Goal: Task Accomplishment & Management: Manage account settings

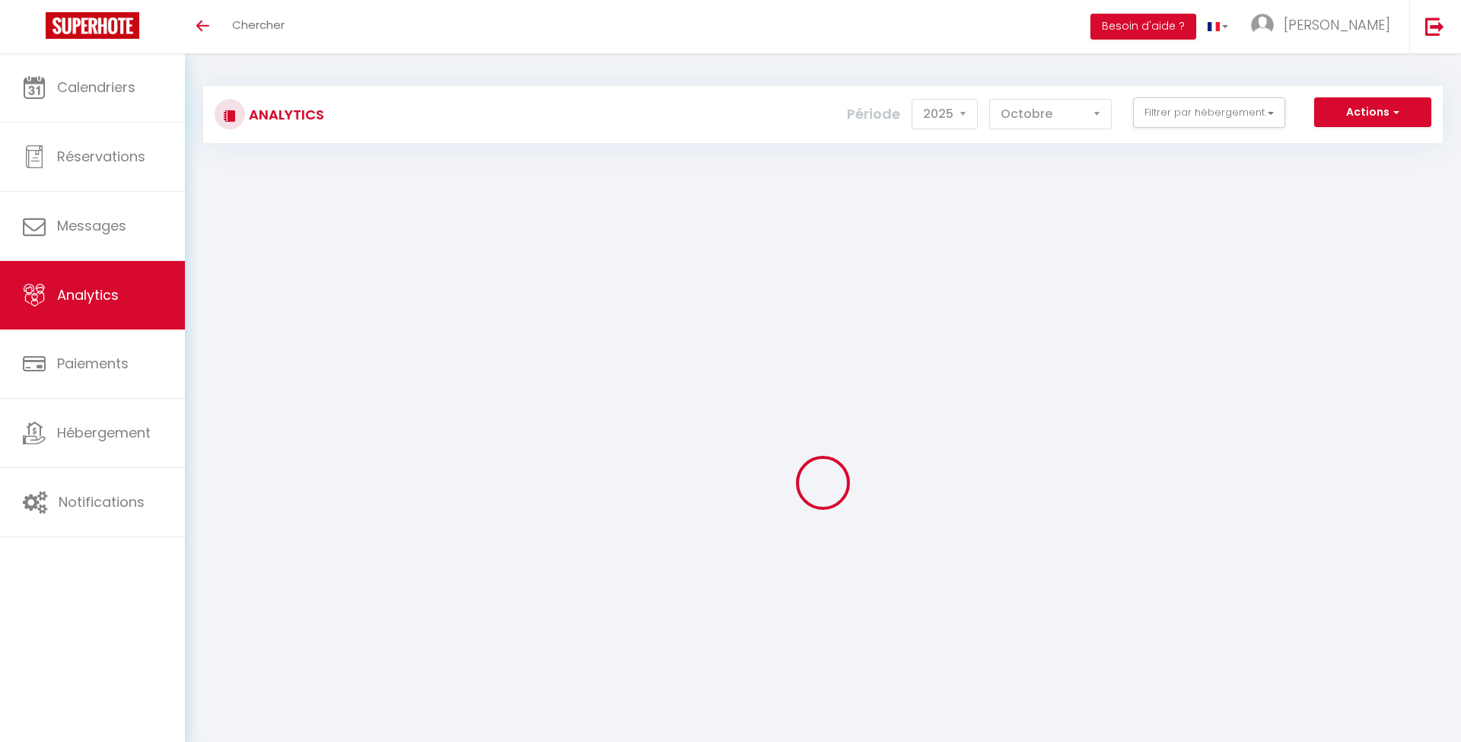
select select "2025"
select select "10"
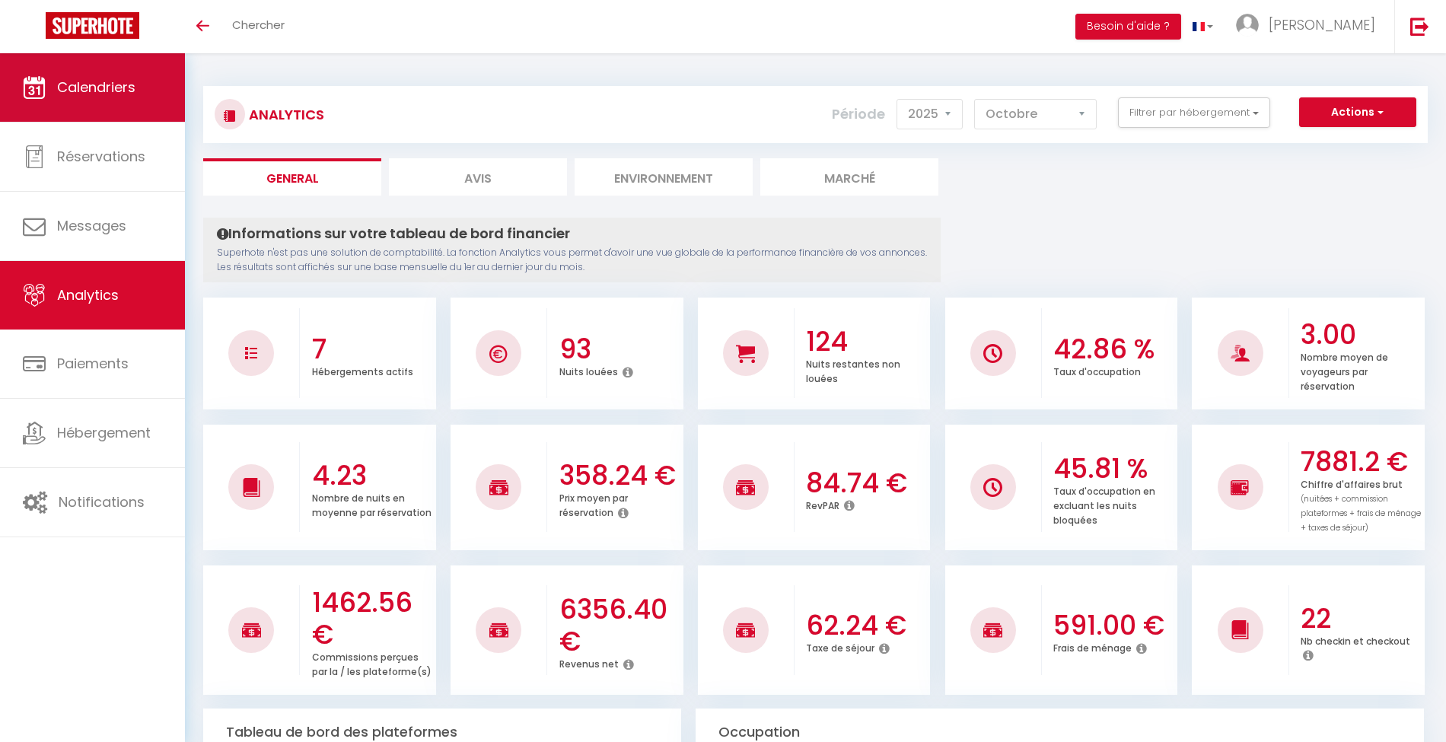
click at [92, 90] on span "Calendriers" at bounding box center [96, 87] width 78 height 19
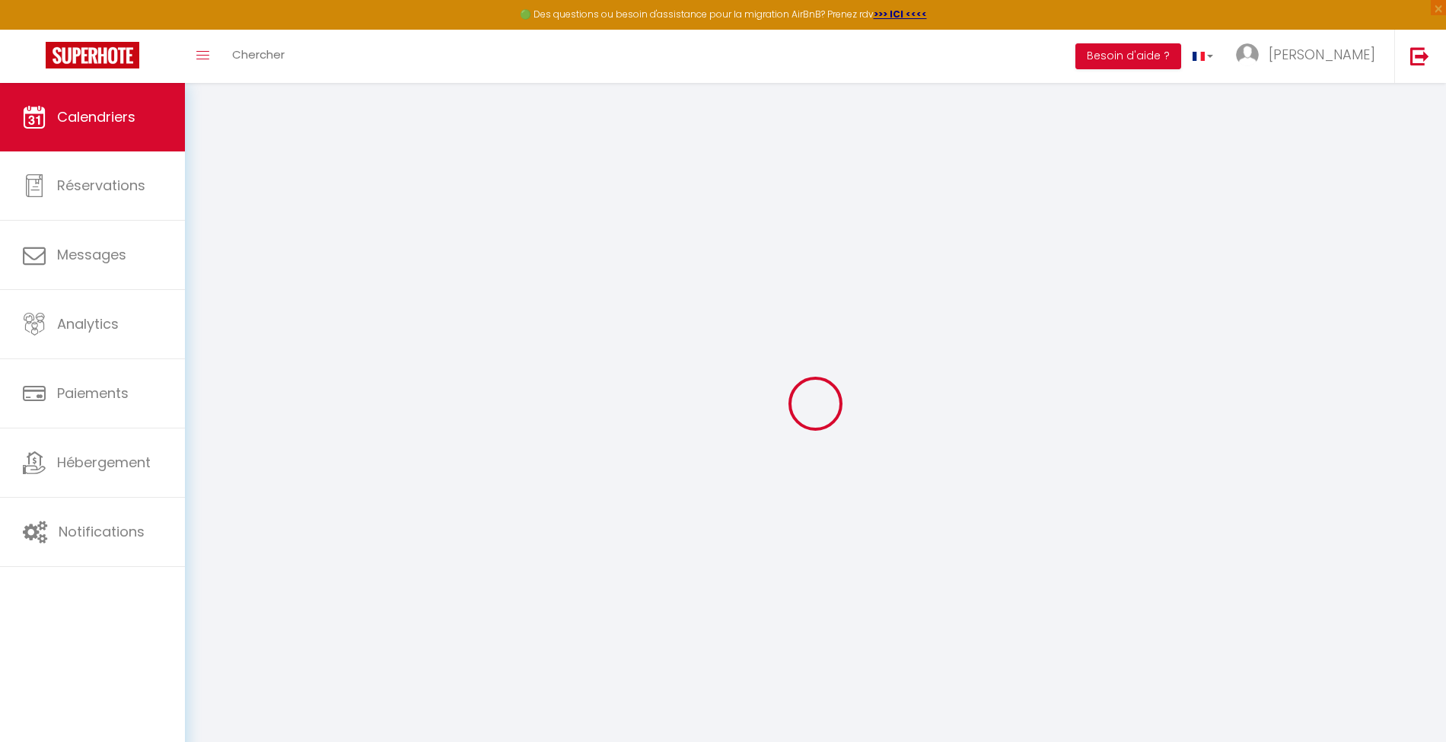
select select
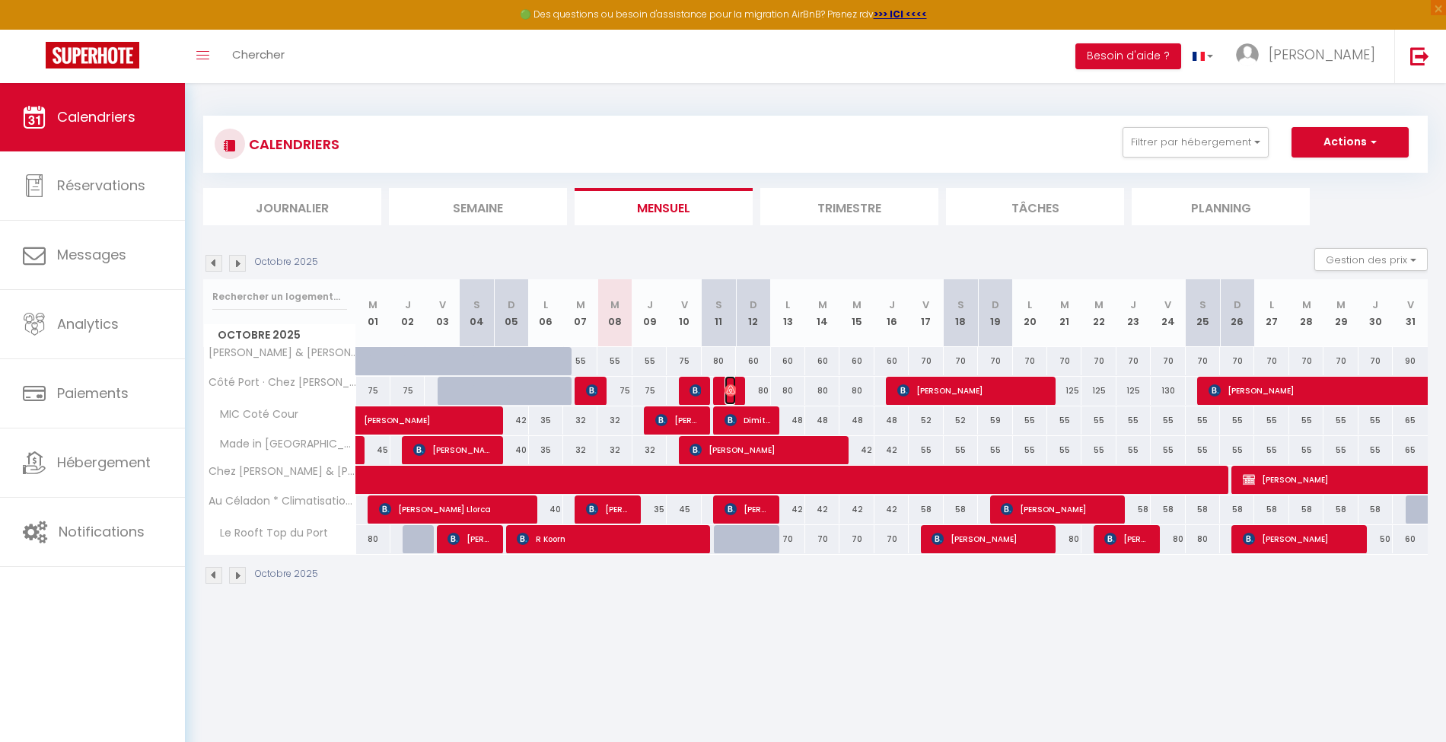
click at [728, 396] on span "[PERSON_NAME]" at bounding box center [729, 390] width 11 height 29
select select "OK"
select select "0"
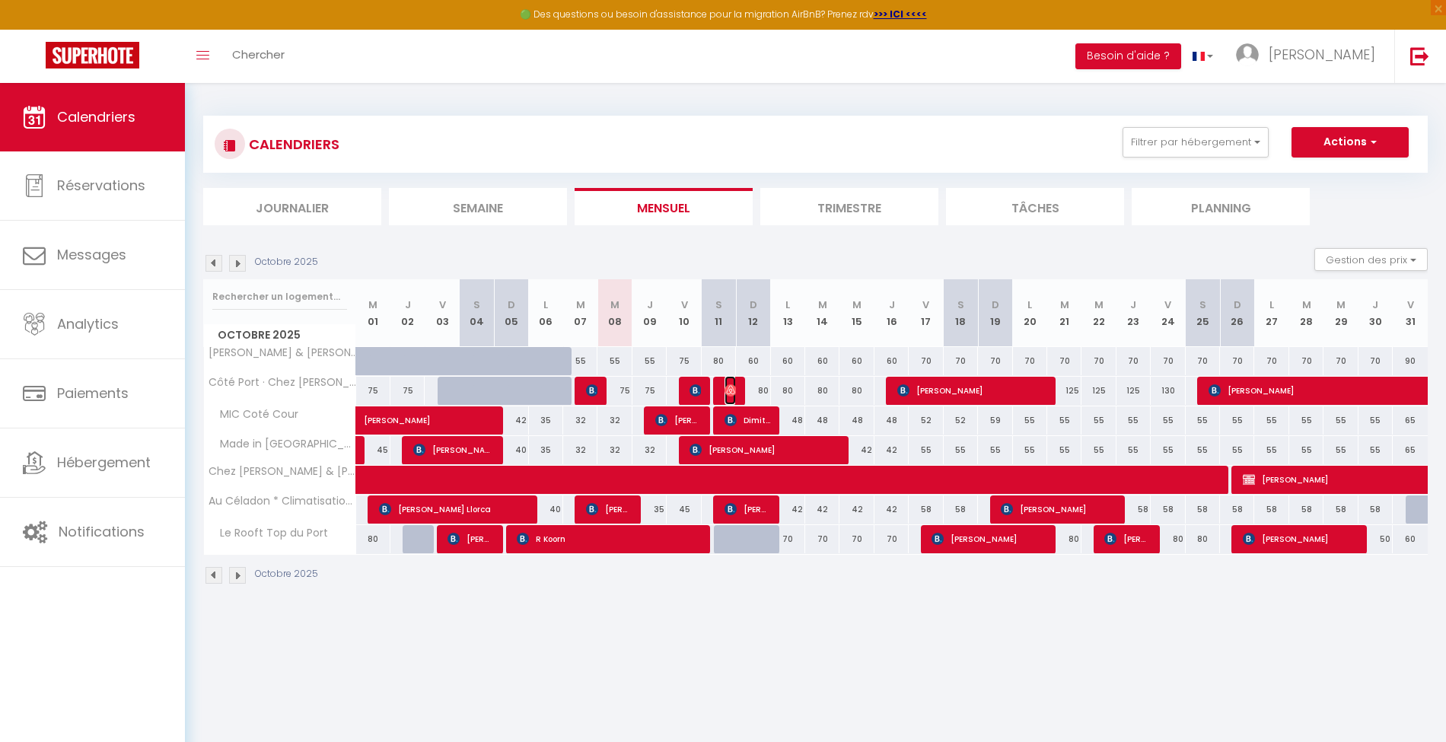
select select "1"
select select
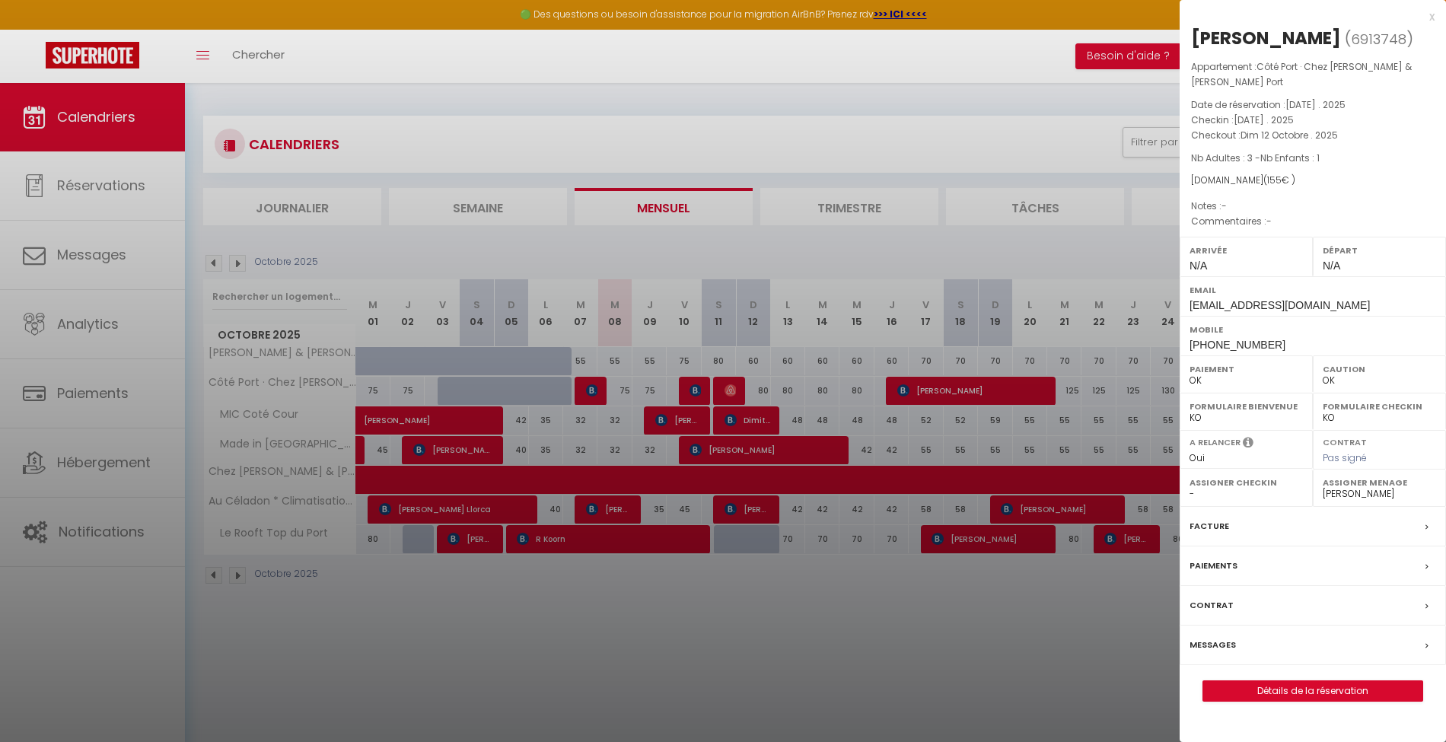
click at [700, 394] on div at bounding box center [723, 371] width 1446 height 742
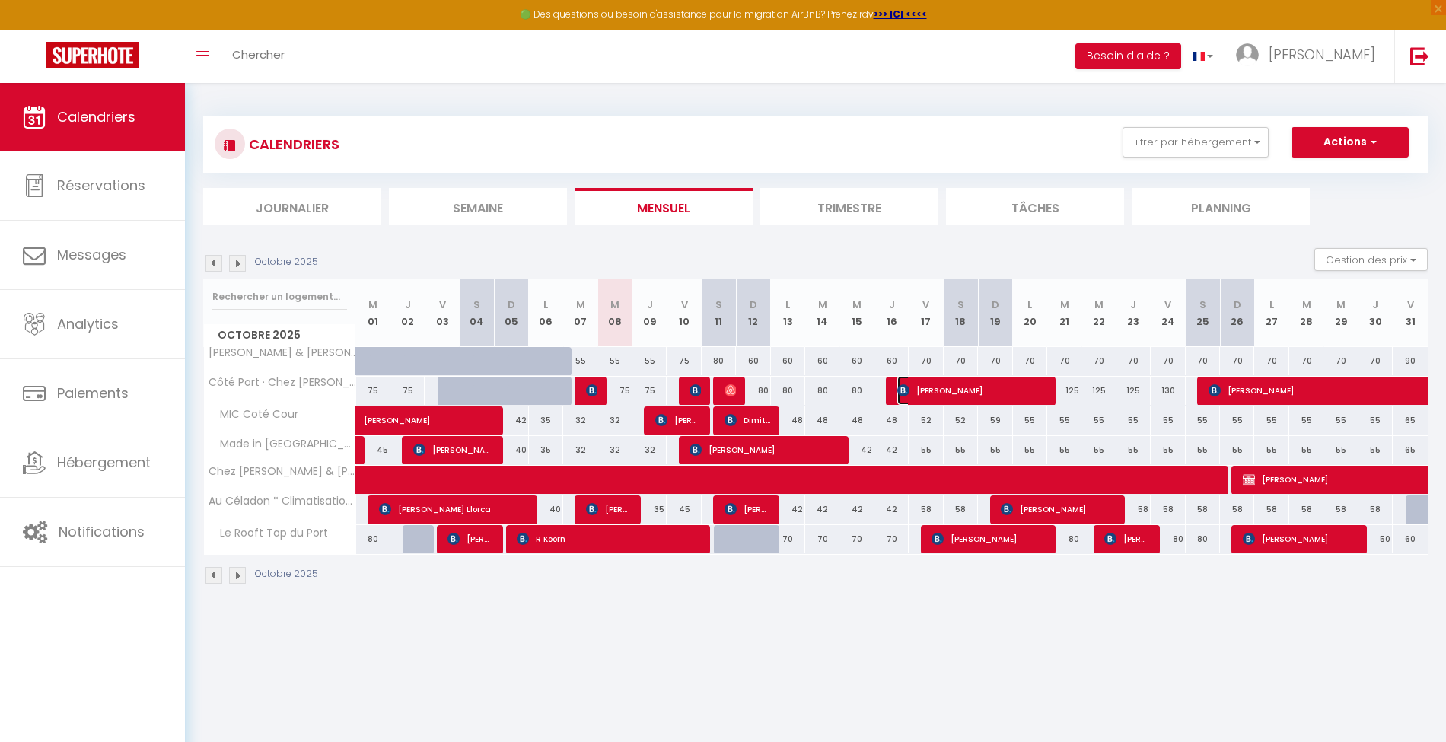
click at [933, 394] on span "[PERSON_NAME]" at bounding box center [971, 390] width 148 height 29
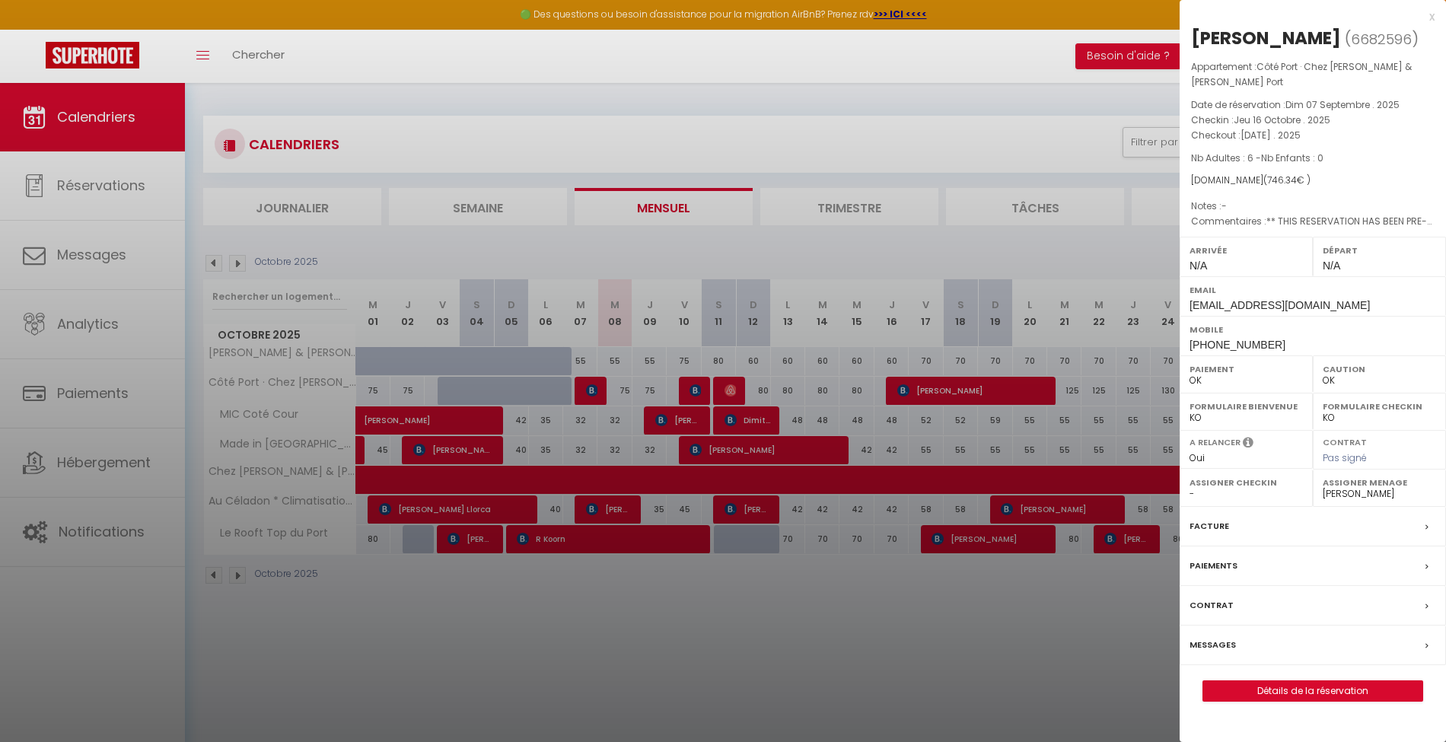
click at [740, 393] on div at bounding box center [723, 371] width 1446 height 742
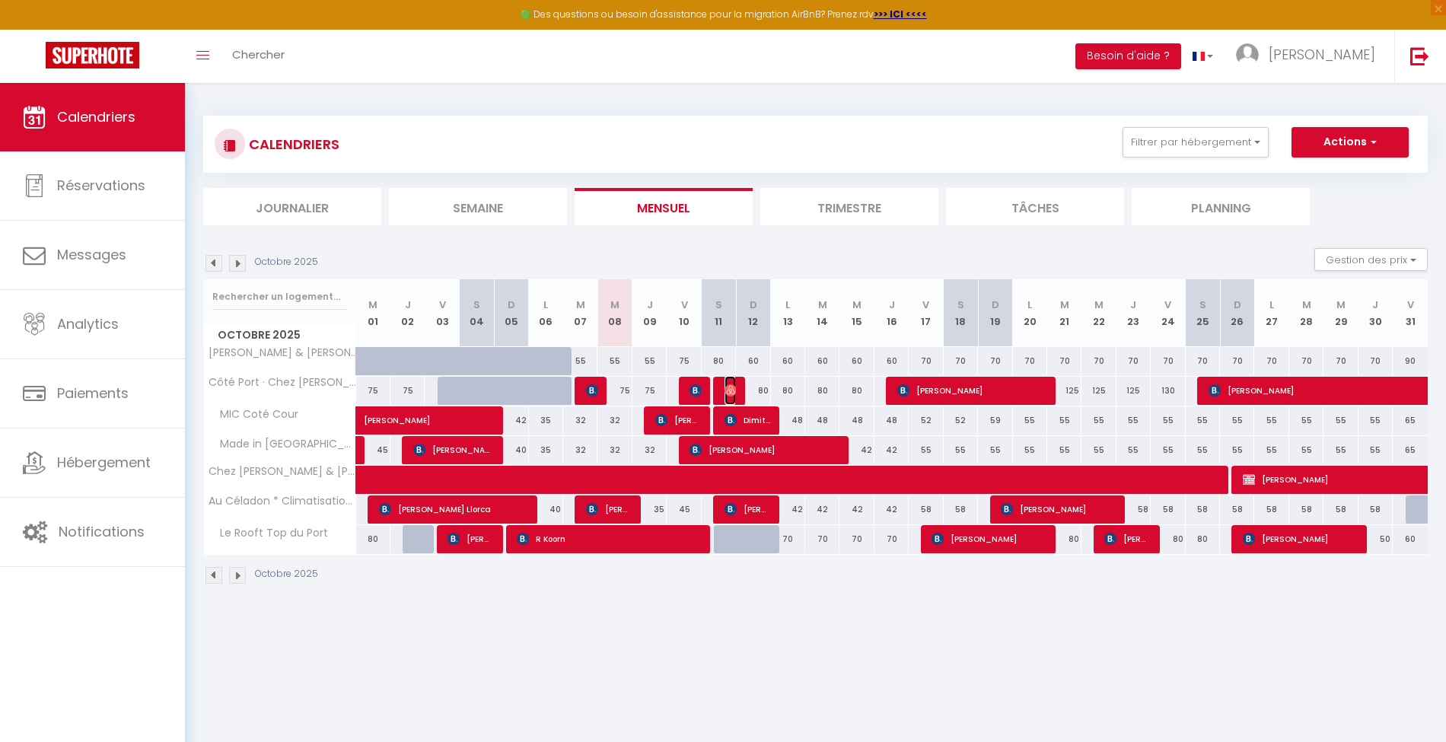
click at [728, 398] on span "[PERSON_NAME]" at bounding box center [729, 390] width 11 height 29
select select "53415"
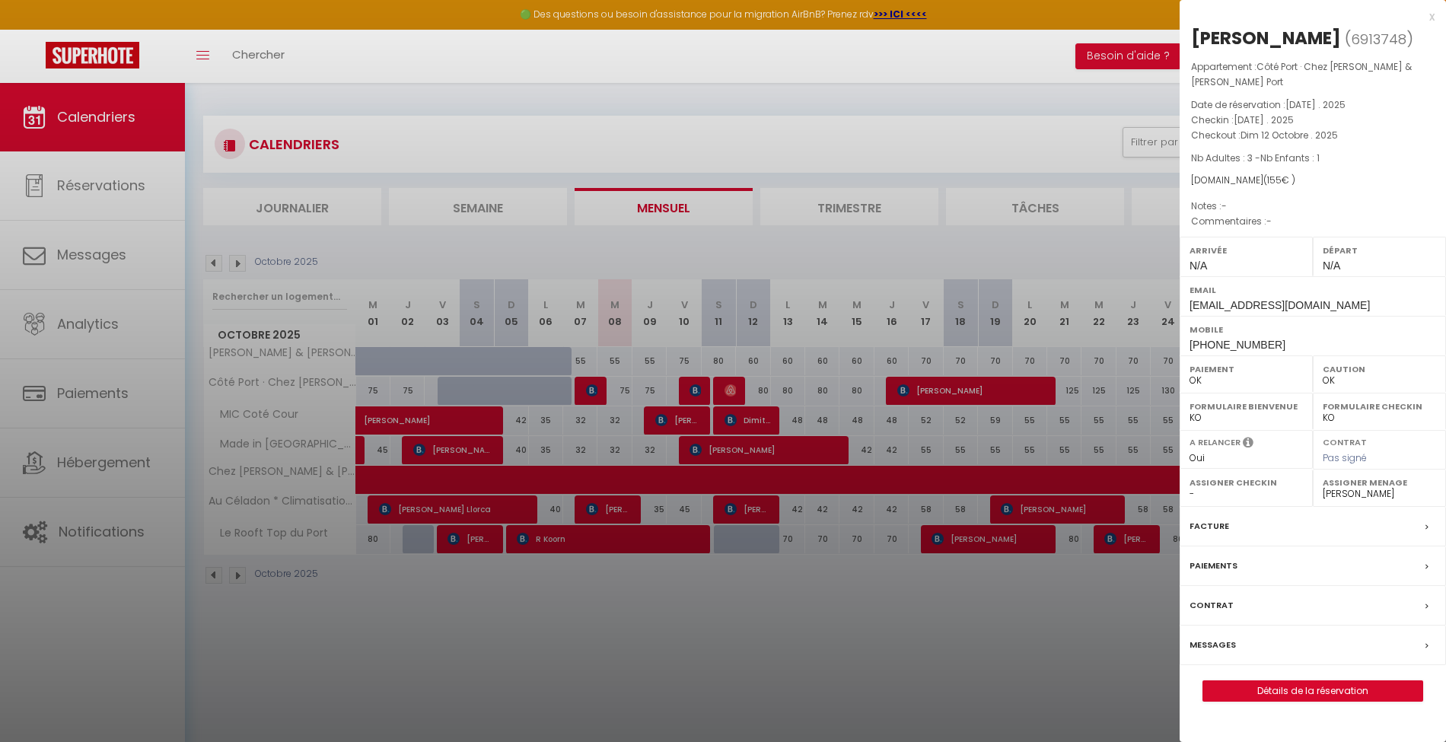
click at [688, 396] on div at bounding box center [723, 371] width 1446 height 742
